Goal: Task Accomplishment & Management: Manage account settings

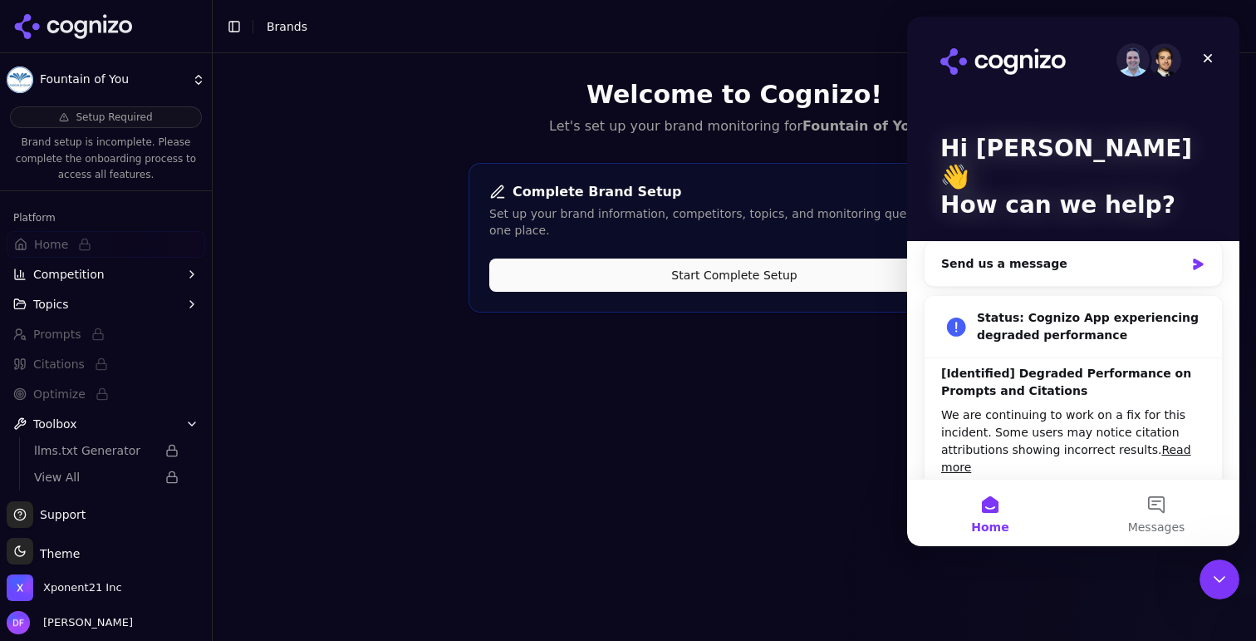
click at [85, 20] on icon at bounding box center [80, 29] width 12 height 19
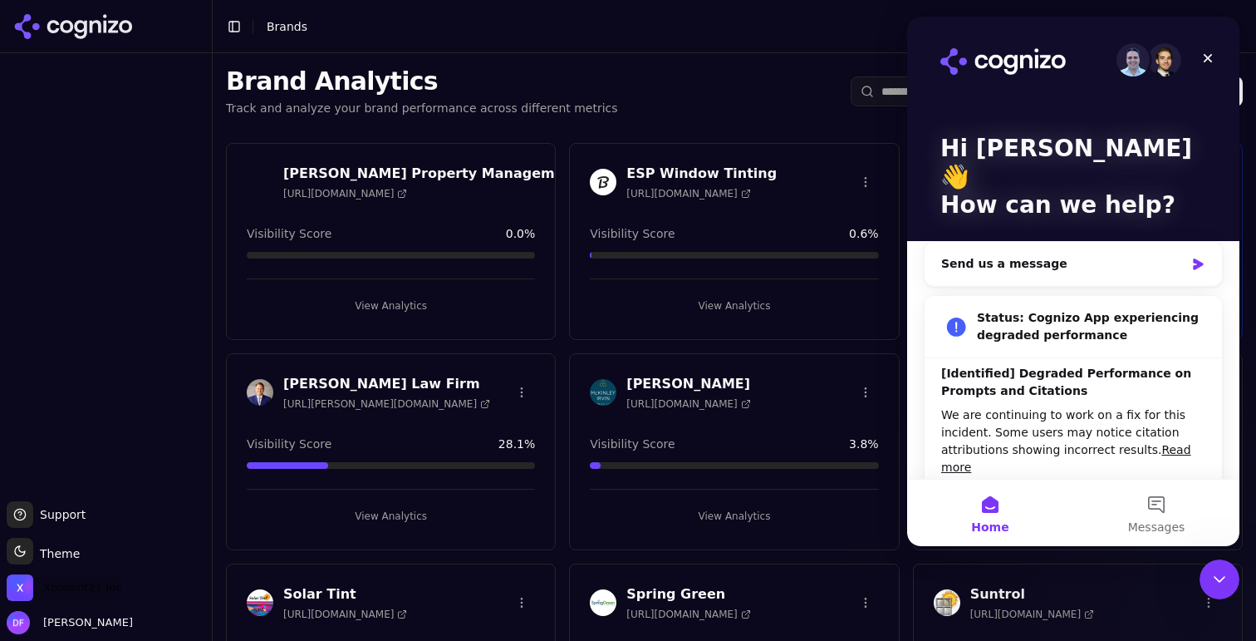
click at [86, 586] on span "Xponent21 Inc" at bounding box center [82, 587] width 79 height 15
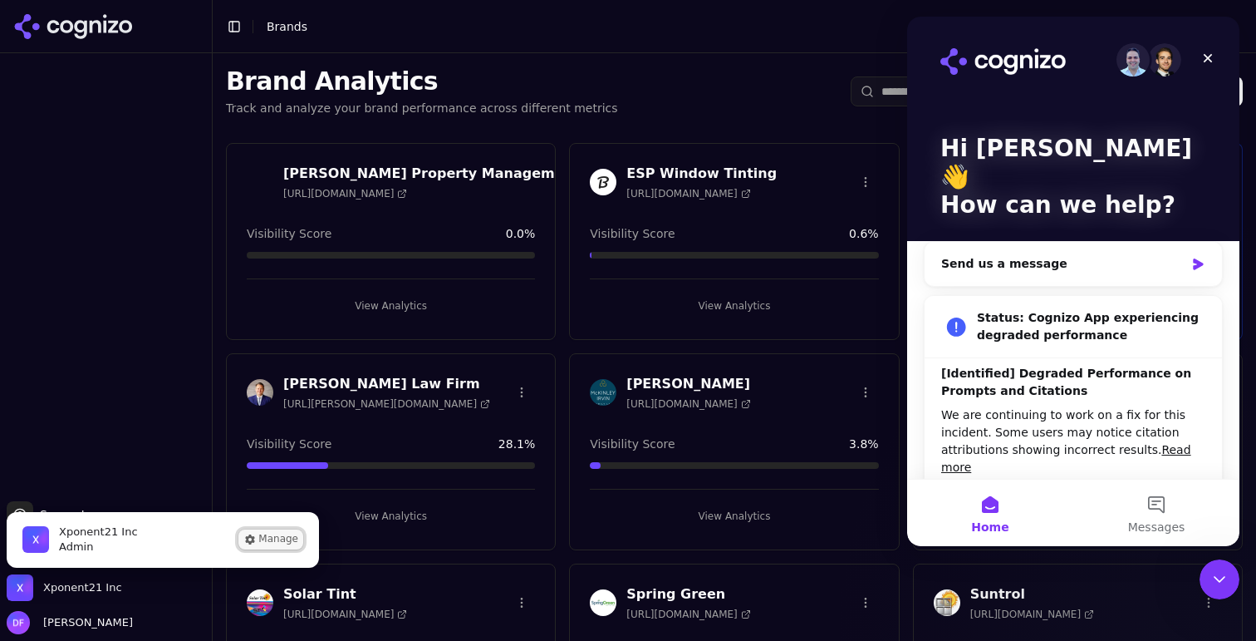
click at [282, 547] on button "Manage" at bounding box center [270, 539] width 65 height 20
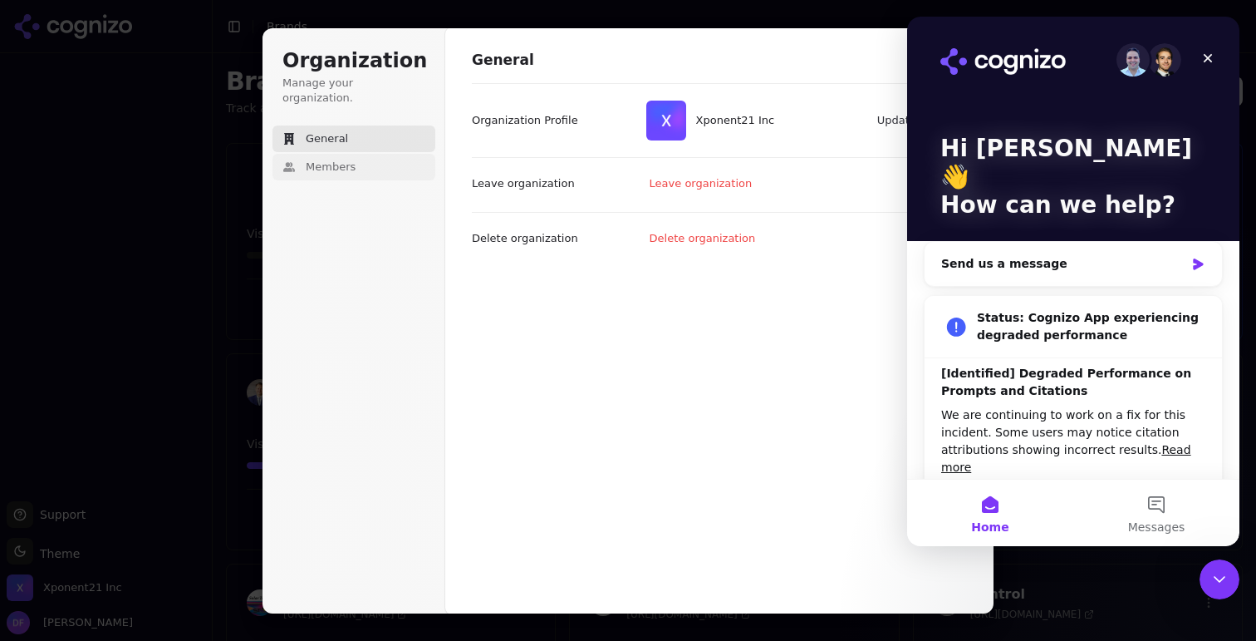
click at [314, 160] on span "Members" at bounding box center [331, 167] width 50 height 15
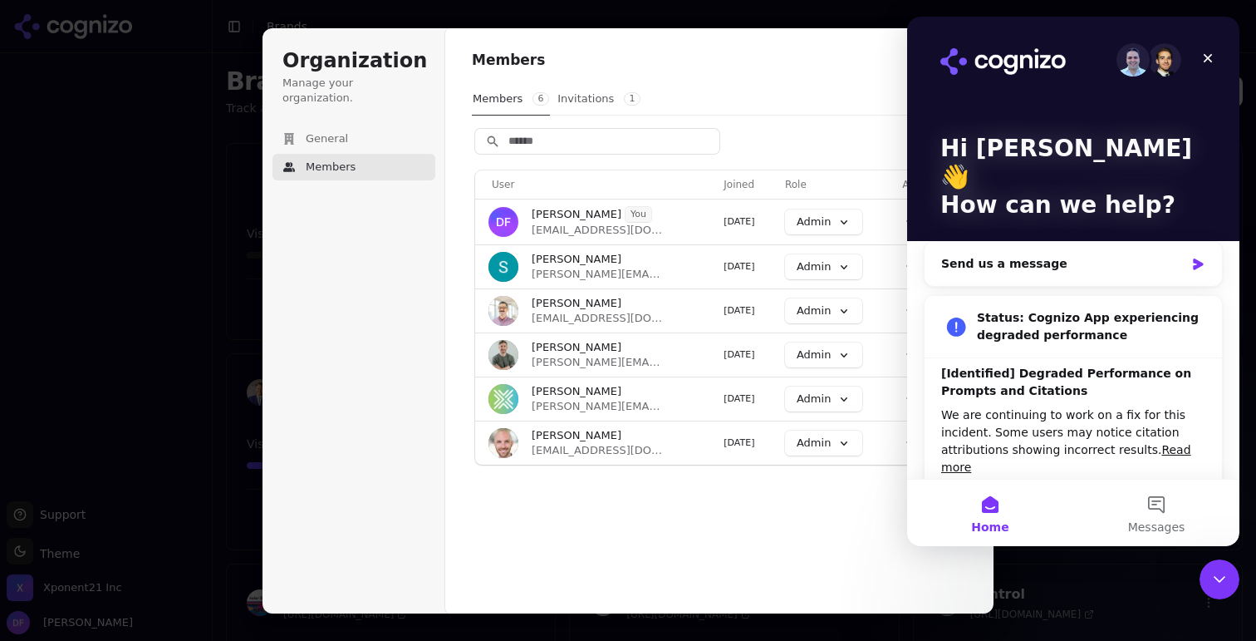
click at [593, 100] on button "Invitations 1" at bounding box center [599, 99] width 85 height 32
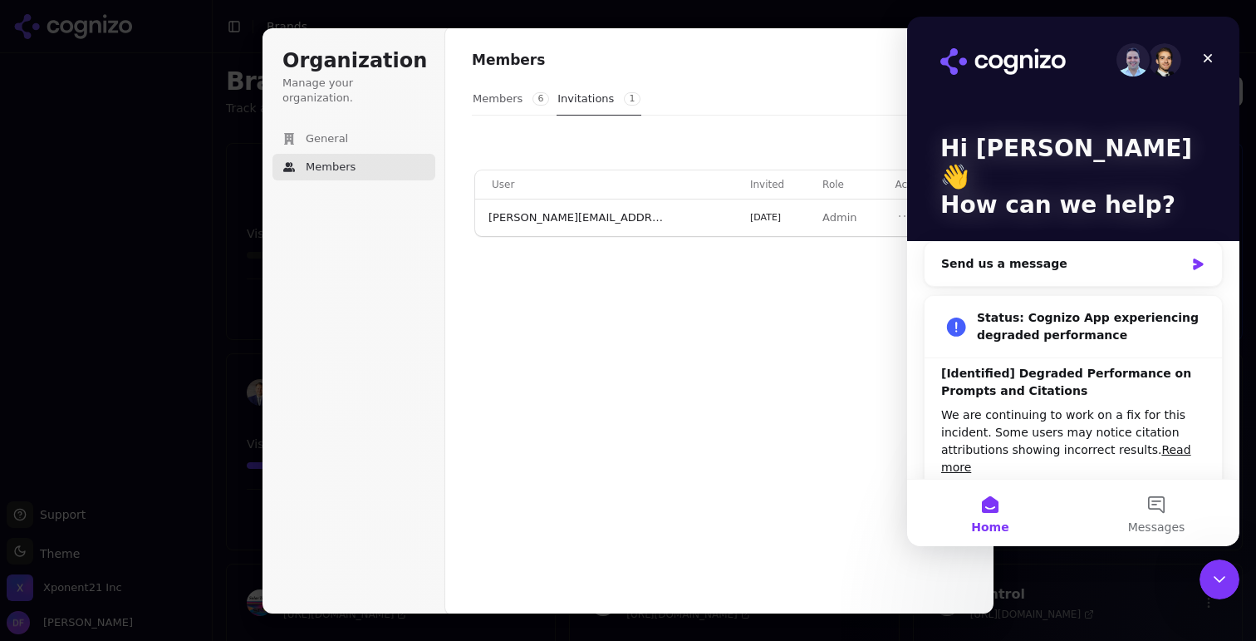
click at [497, 104] on button "Members 6" at bounding box center [511, 99] width 78 height 32
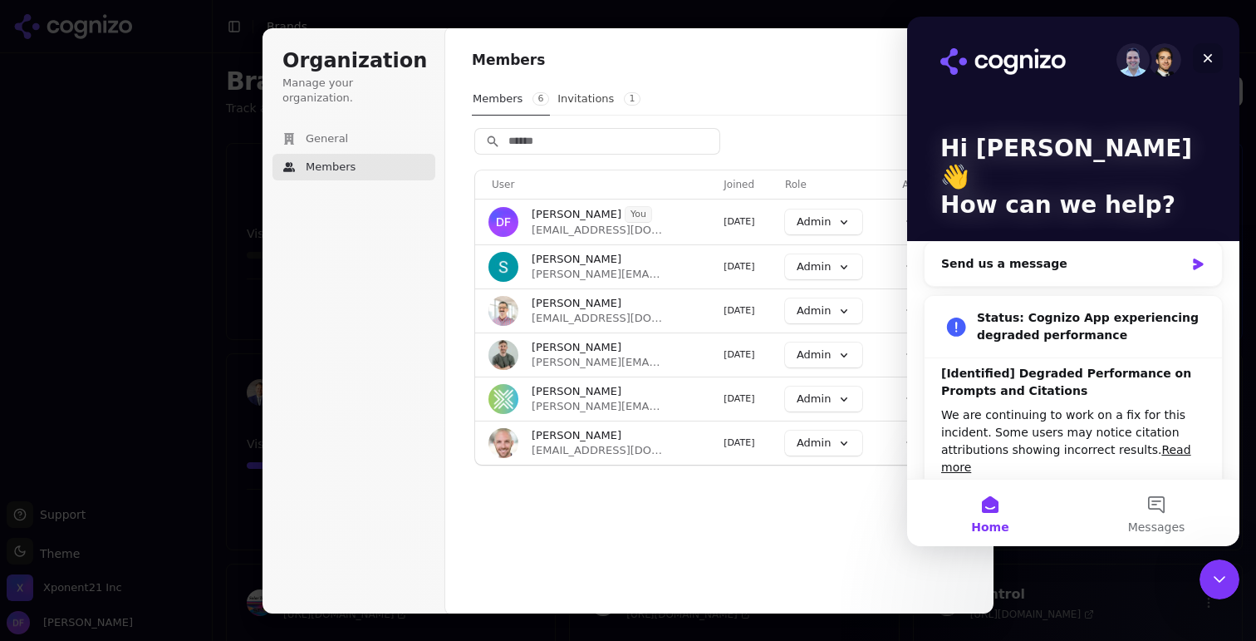
click at [1211, 57] on icon "Close" at bounding box center [1207, 58] width 13 height 13
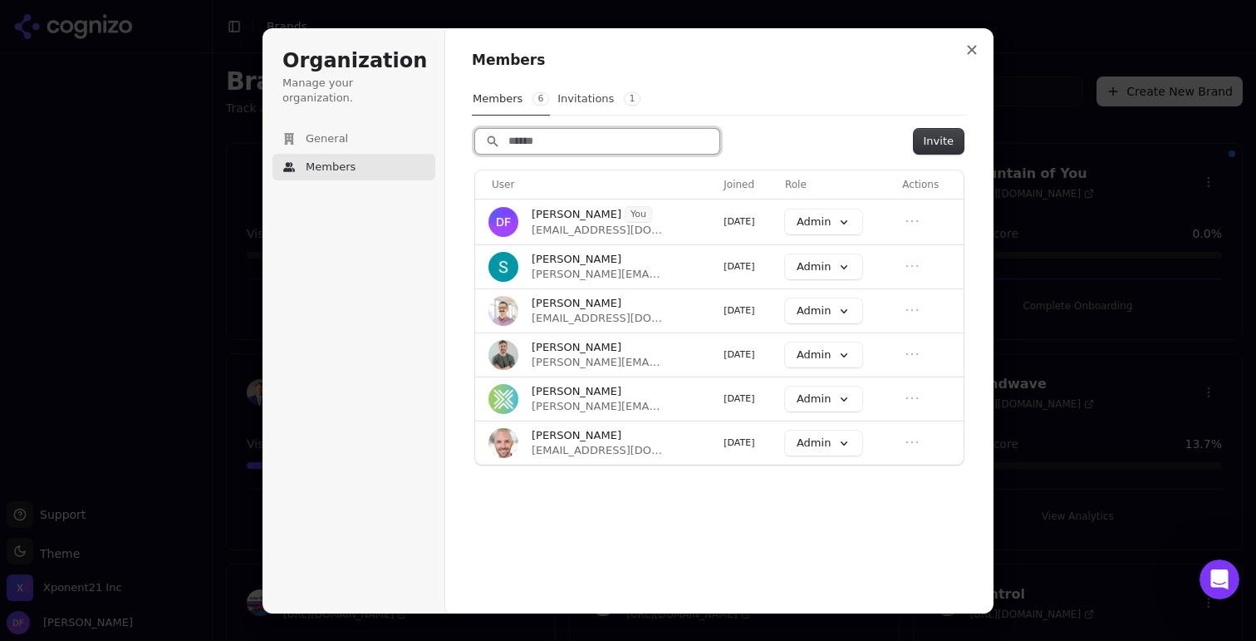
click at [651, 144] on input "Search" at bounding box center [597, 141] width 244 height 25
paste input "**********"
type input "**********"
click at [951, 137] on button "Invite" at bounding box center [939, 141] width 50 height 25
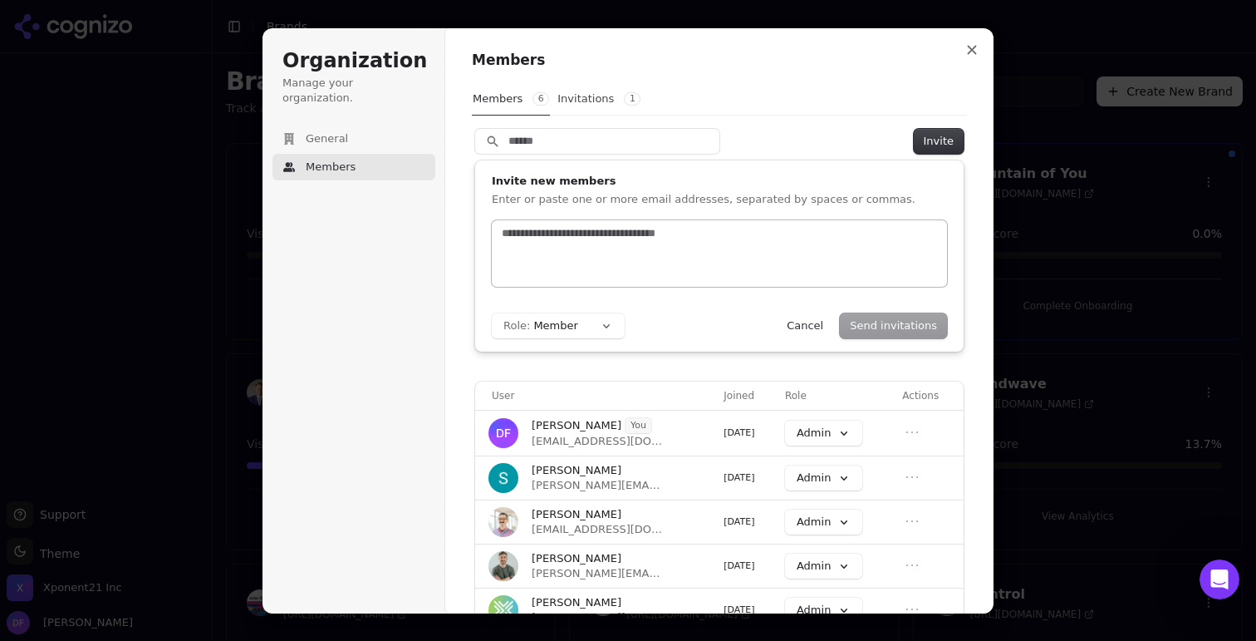
click at [653, 251] on div at bounding box center [719, 253] width 455 height 66
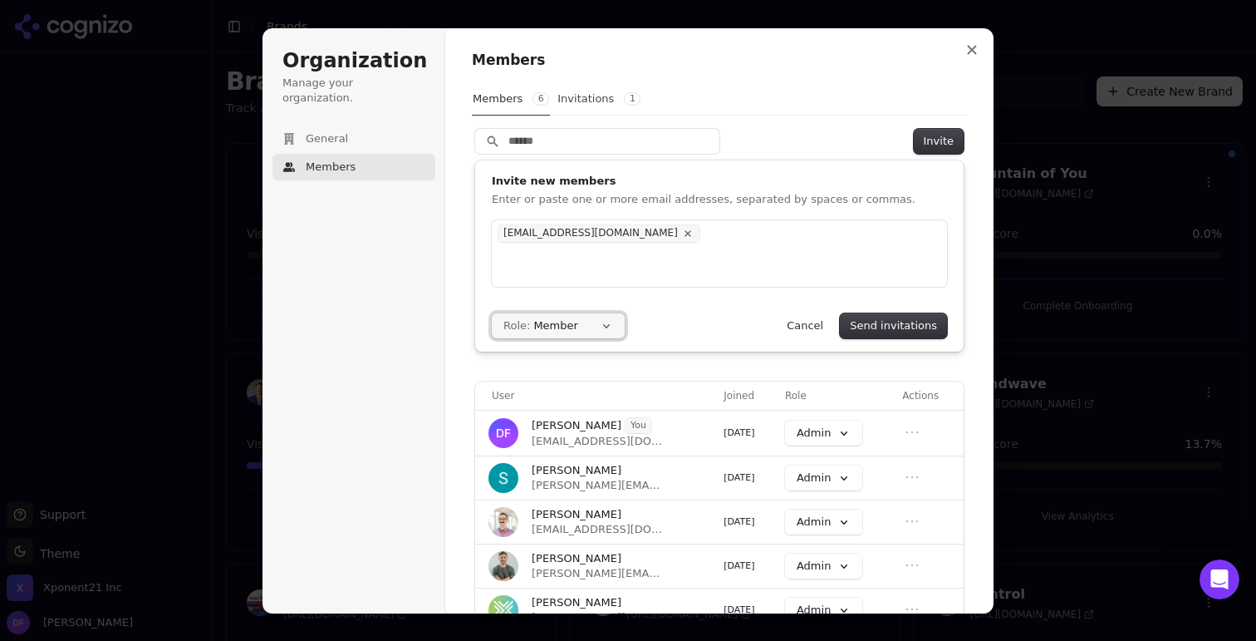
click at [592, 325] on button "Role: Member" at bounding box center [558, 325] width 133 height 25
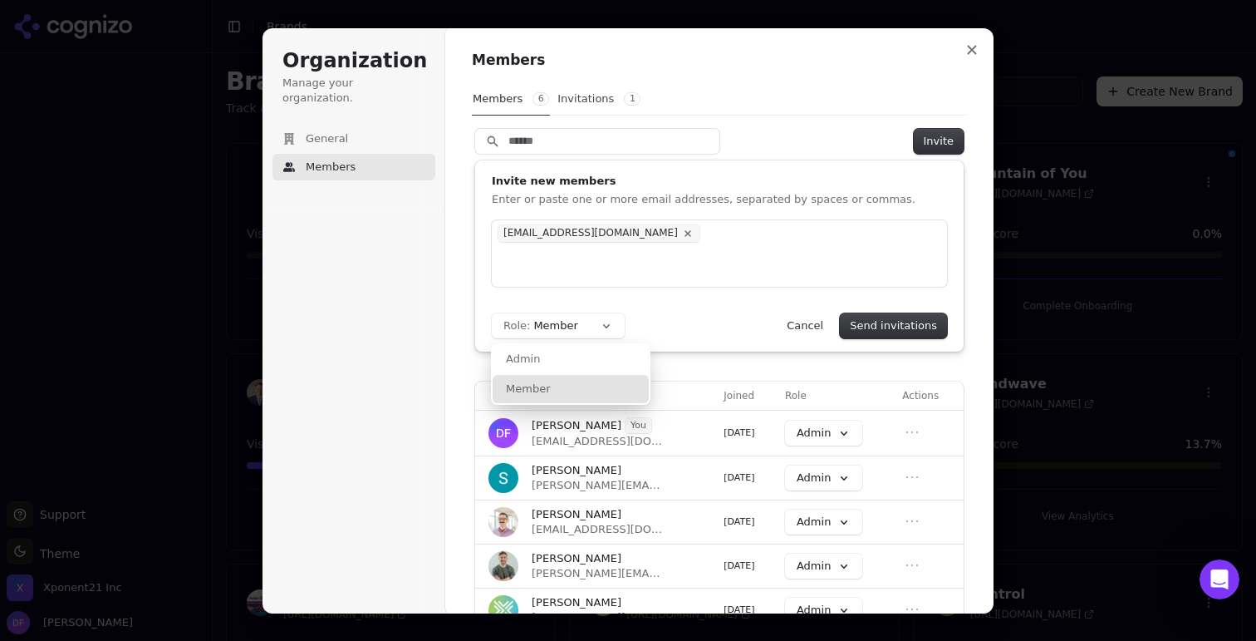
click at [708, 330] on div "Role: Member Admin Member Send invitations Cancel" at bounding box center [719, 325] width 455 height 25
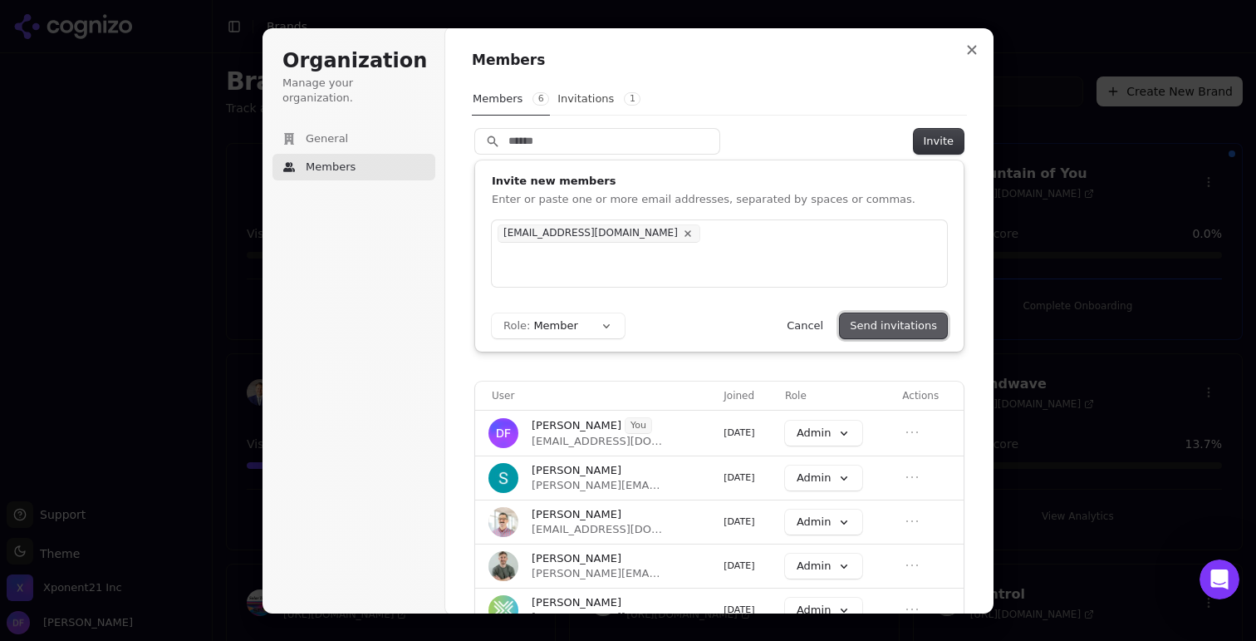
click at [885, 325] on button "Send invitations" at bounding box center [893, 325] width 107 height 25
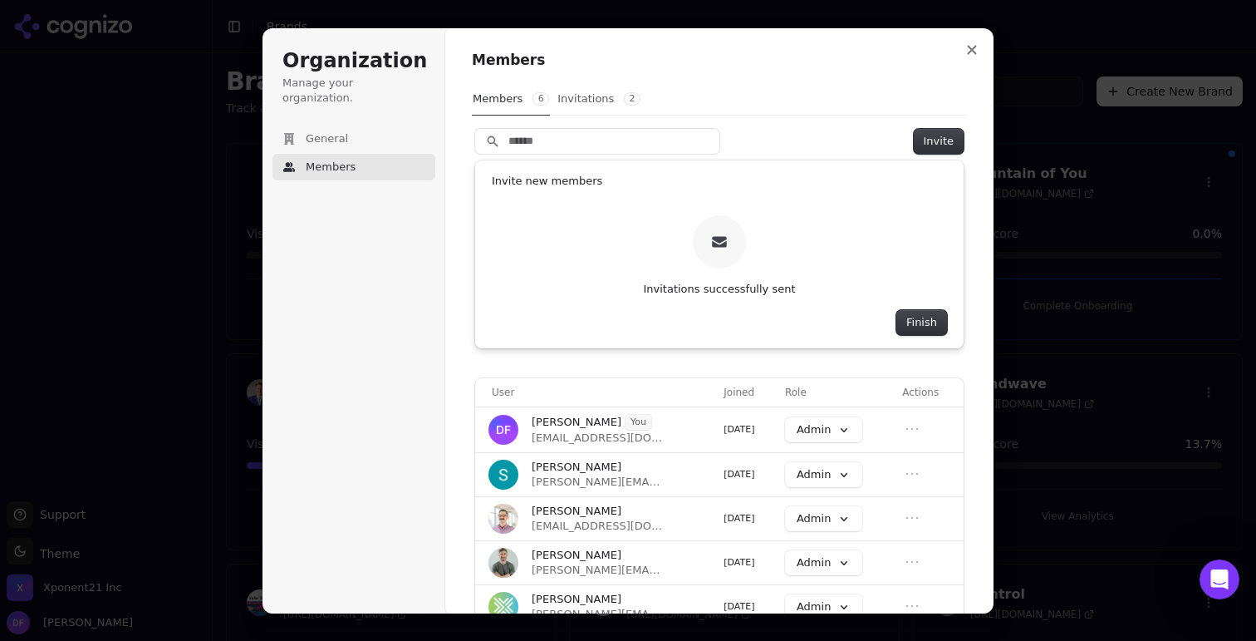
click at [600, 100] on button "Invitations 2" at bounding box center [599, 99] width 85 height 32
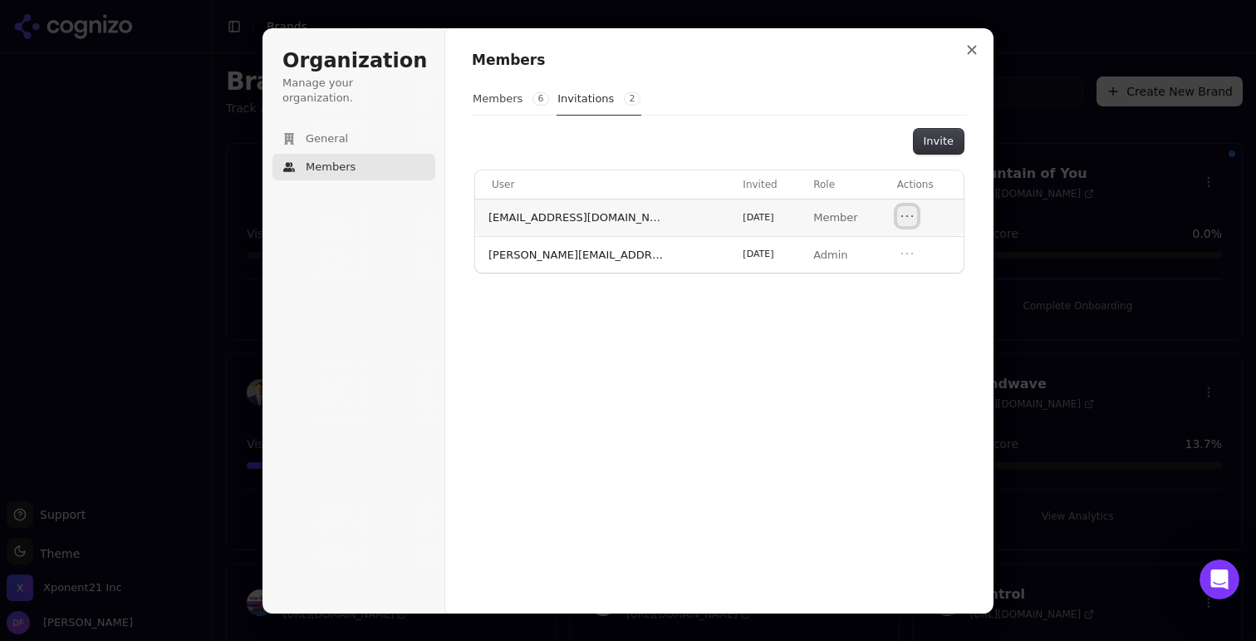
click at [899, 209] on icon "Open menu" at bounding box center [907, 216] width 17 height 17
click at [849, 243] on button "Revoke invitation" at bounding box center [858, 245] width 113 height 22
click at [496, 104] on button "Members 6" at bounding box center [511, 99] width 78 height 32
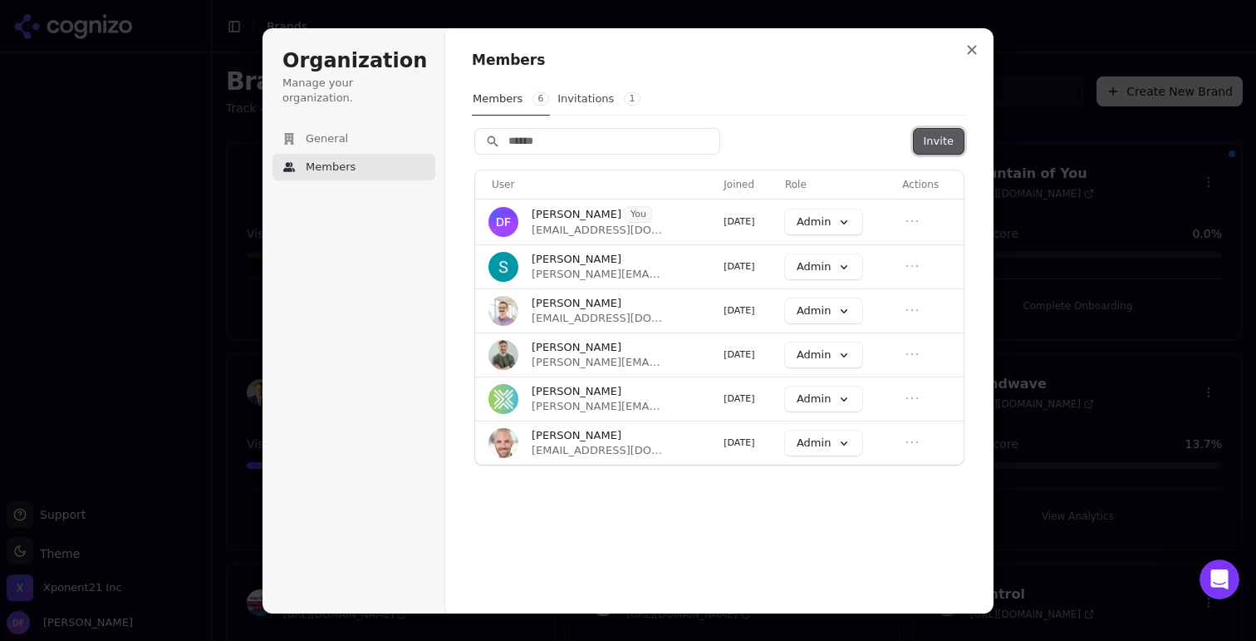
click at [930, 129] on button "Invite" at bounding box center [939, 141] width 50 height 25
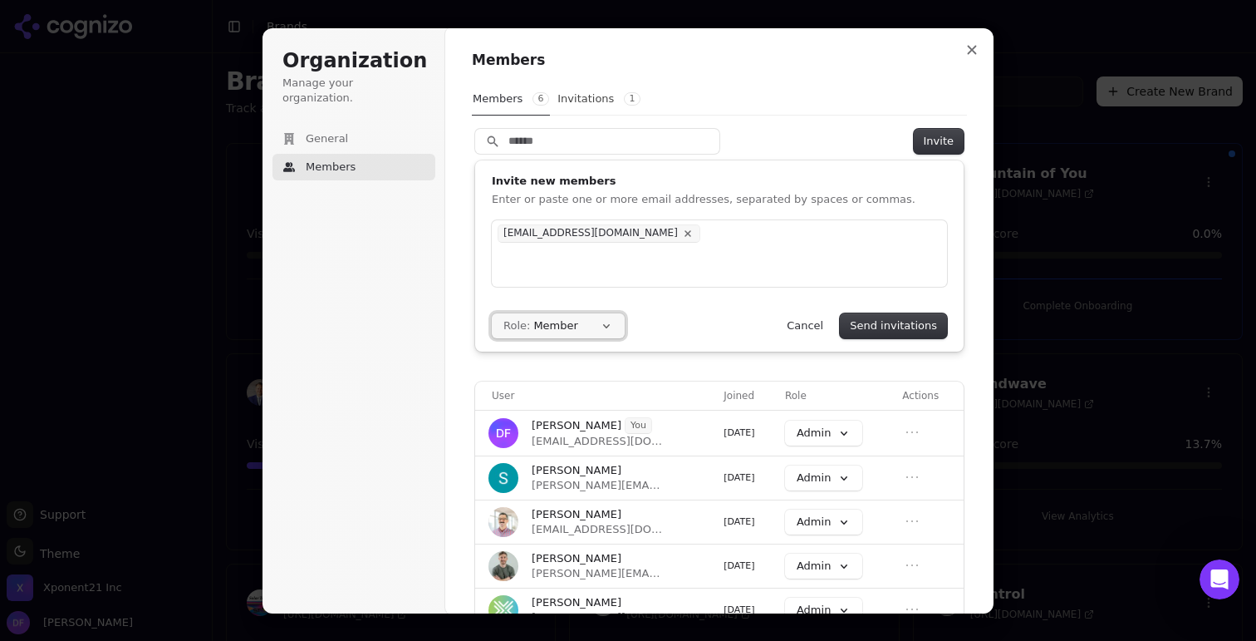
click at [587, 320] on button "Role: Member" at bounding box center [558, 325] width 133 height 25
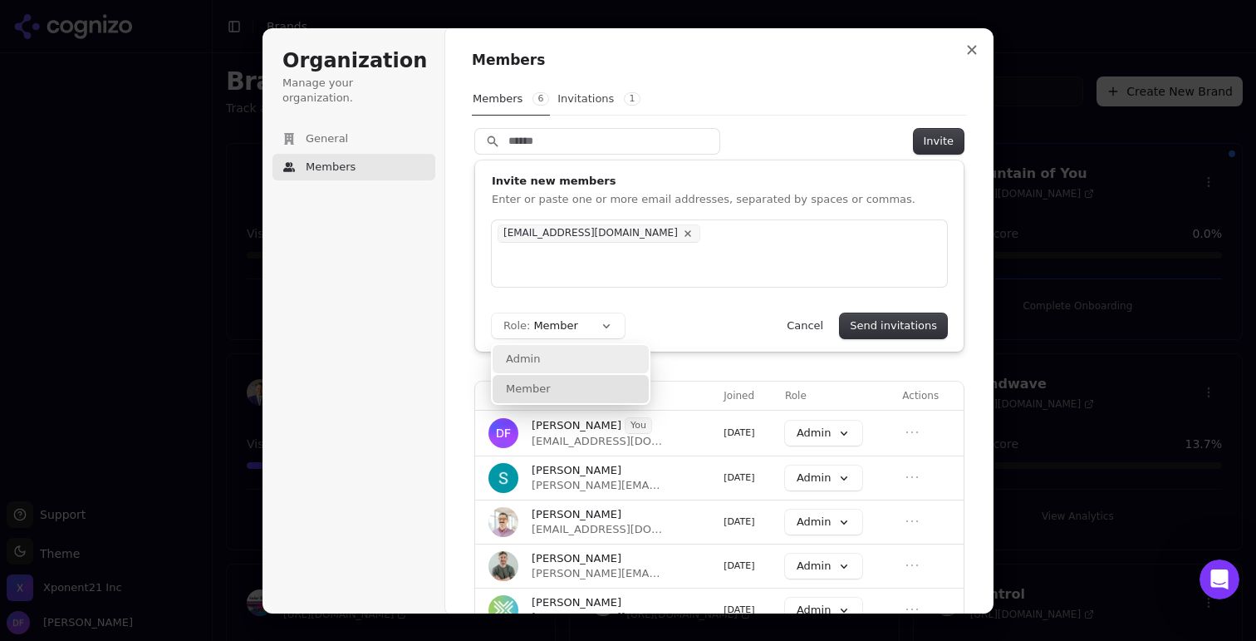
click at [578, 365] on div "Admin" at bounding box center [571, 359] width 156 height 28
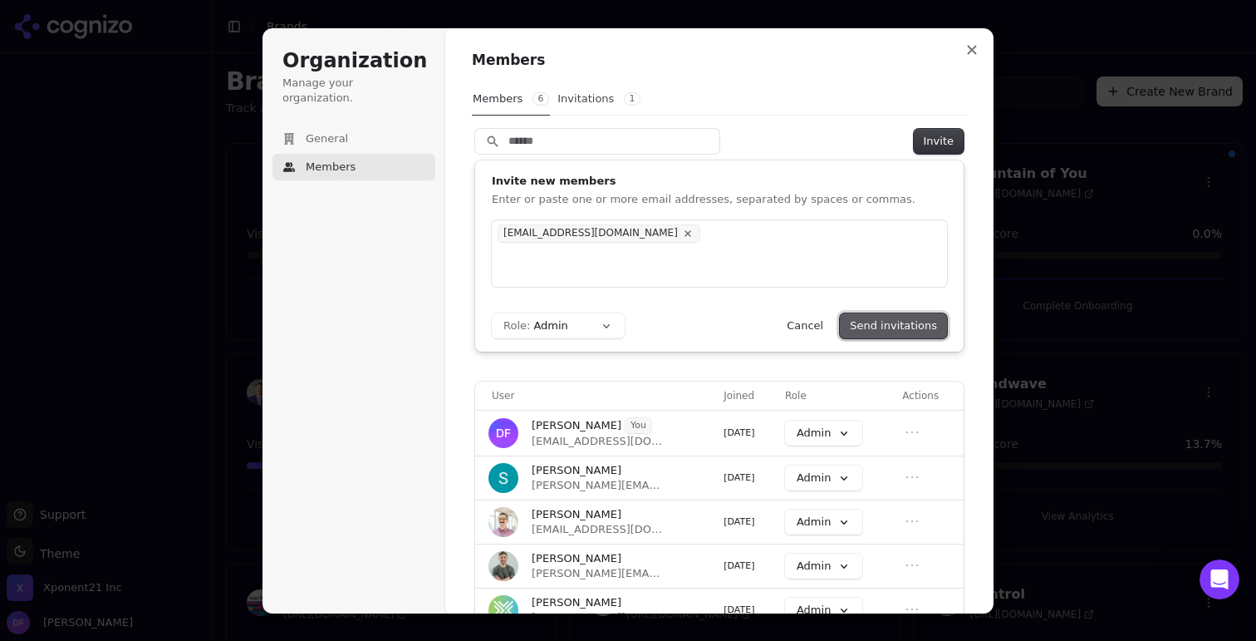
click at [888, 319] on button "Send invitations" at bounding box center [893, 325] width 107 height 25
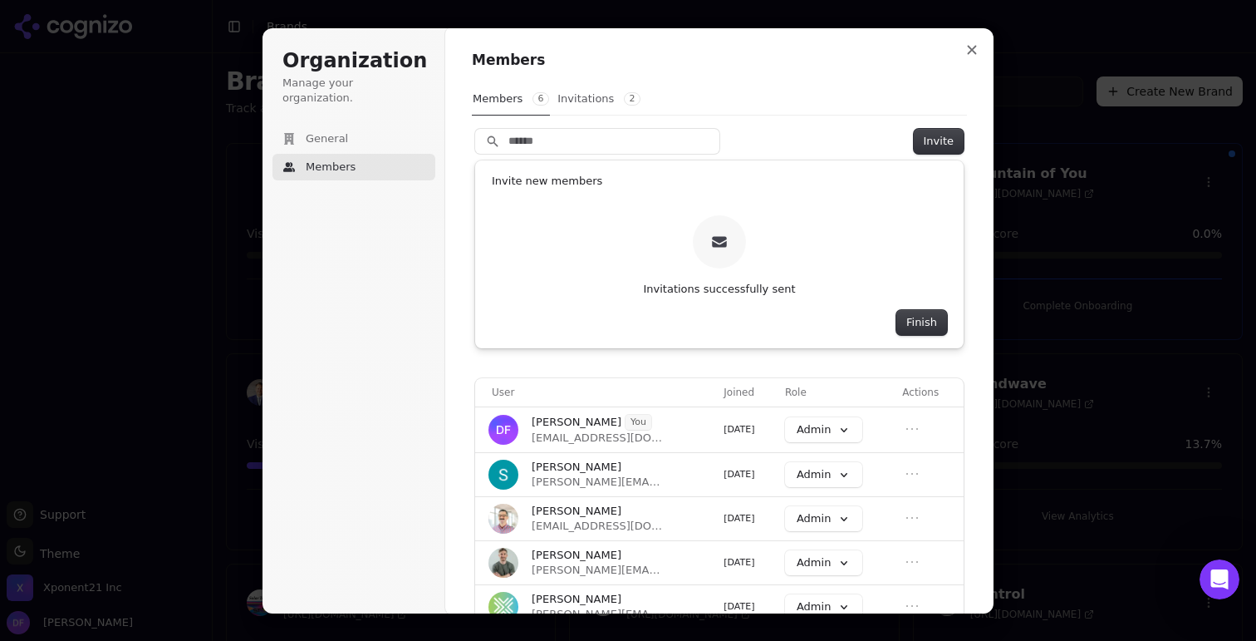
click at [588, 98] on button "Invitations 2" at bounding box center [599, 99] width 85 height 32
